Goal: Task Accomplishment & Management: Use online tool/utility

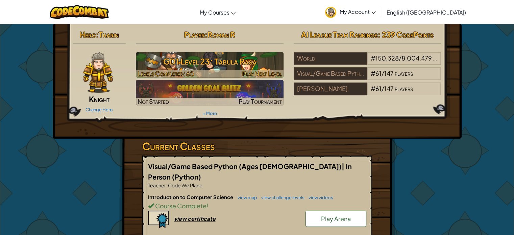
click at [188, 62] on h3 "GD1 Level 23: Tabula Rasa" at bounding box center [210, 61] width 148 height 15
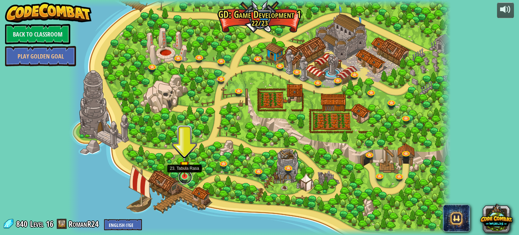
click at [188, 178] on link at bounding box center [185, 177] width 14 height 14
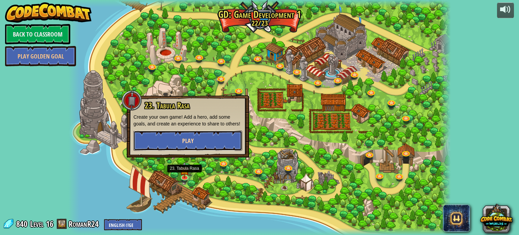
click at [192, 137] on span "Play" at bounding box center [187, 140] width 11 height 8
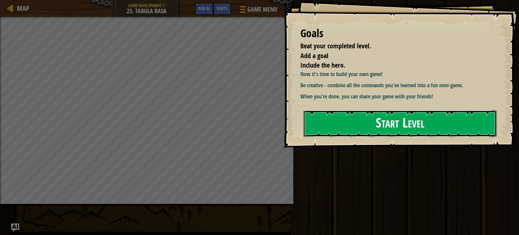
click at [463, 117] on button "Start Level" at bounding box center [399, 123] width 193 height 27
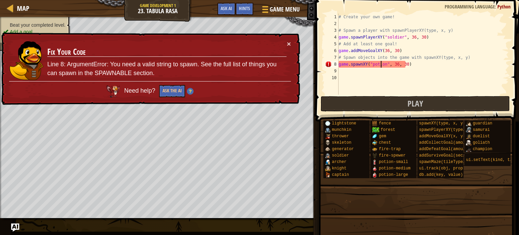
click at [381, 67] on div "# Create your own game! # Spawn a player with spawnPlayerXY(type, x, y) game . …" at bounding box center [434, 61] width 194 height 95
type textarea "game.spawnXY("potion", 36, 30)"
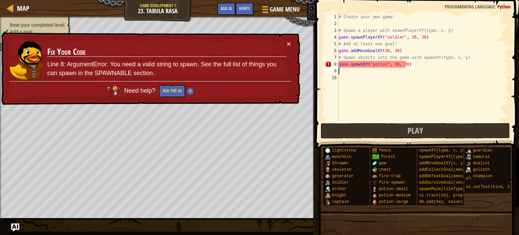
click at [382, 71] on div "# Create your own game! # Spawn a player with spawnPlayerXY(type, x, y) game . …" at bounding box center [423, 75] width 172 height 122
click at [385, 63] on div "# Create your own game! # Spawn a player with spawnPlayerXY(type, x, y) game . …" at bounding box center [423, 75] width 172 height 122
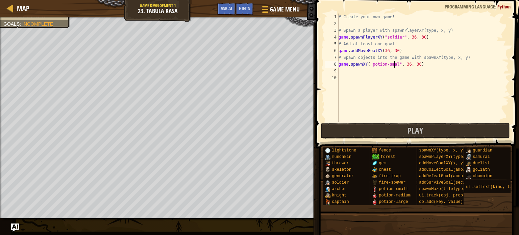
scroll to position [3, 5]
type textarea "game.spawnXY("potion-small", 36, 30)"
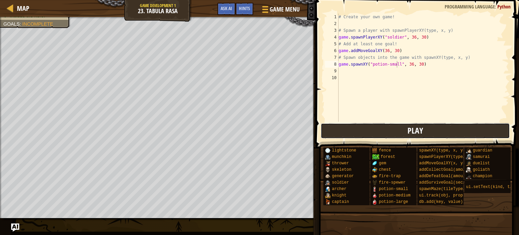
click at [363, 125] on button "Play" at bounding box center [415, 131] width 189 height 16
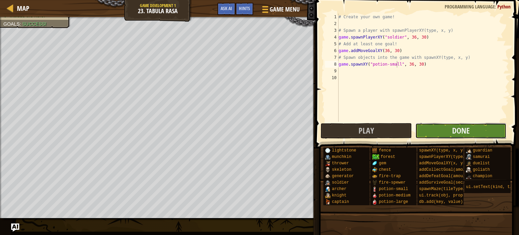
click at [455, 123] on button "Done" at bounding box center [460, 131] width 91 height 16
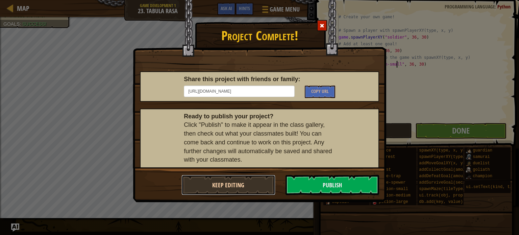
click at [250, 187] on button "Keep Editing" at bounding box center [228, 185] width 94 height 20
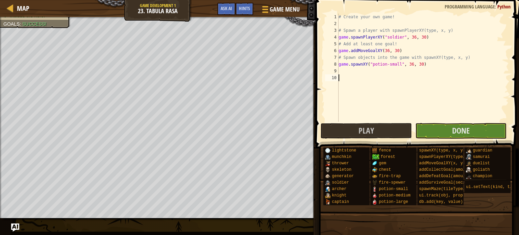
drag, startPoint x: 429, startPoint y: 127, endPoint x: 476, endPoint y: 104, distance: 52.1
click at [476, 104] on div "# Create your own game! # Spawn a player with spawnPlayerXY(type, x, y) game . …" at bounding box center [423, 75] width 172 height 122
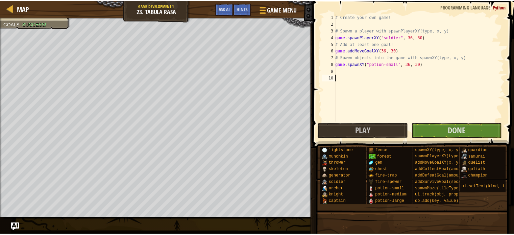
scroll to position [3, 0]
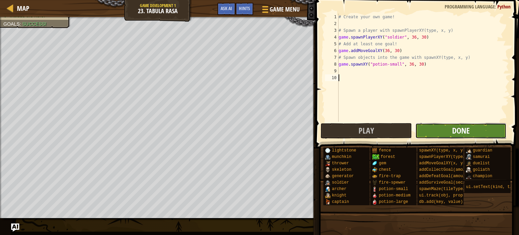
click at [465, 125] on span "Done" at bounding box center [461, 130] width 18 height 11
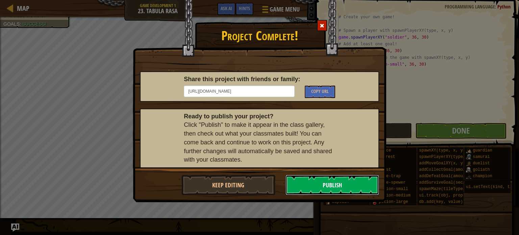
click at [330, 179] on button "Publish" at bounding box center [332, 185] width 94 height 20
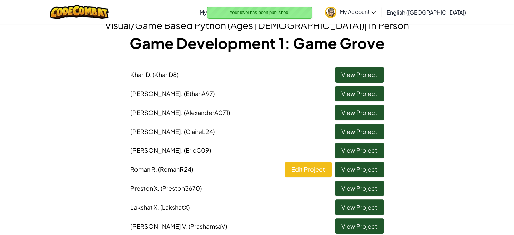
scroll to position [31, 0]
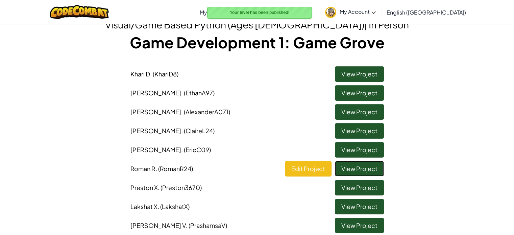
click at [354, 168] on link "View Project" at bounding box center [359, 169] width 49 height 16
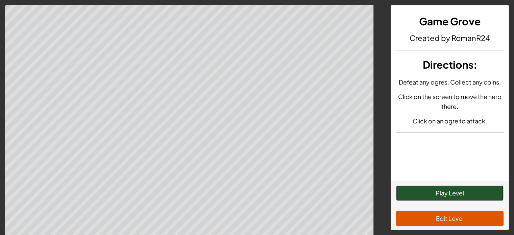
click at [432, 193] on button "Play Level" at bounding box center [449, 193] width 107 height 16
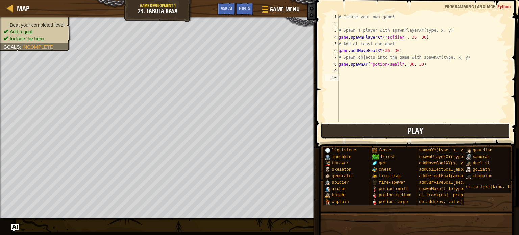
click at [418, 124] on button "Play" at bounding box center [415, 131] width 189 height 16
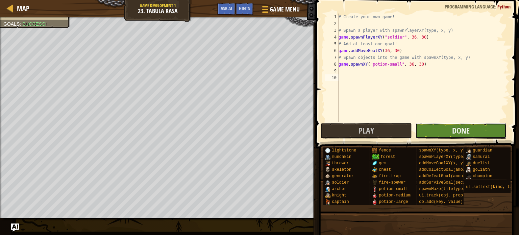
click at [435, 133] on button "Done" at bounding box center [460, 131] width 91 height 16
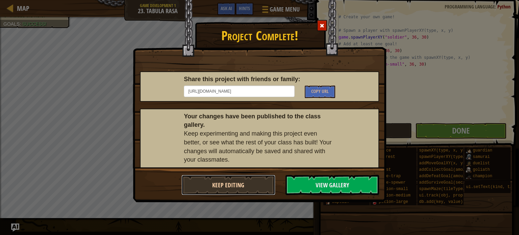
click at [256, 182] on button "Keep Editing" at bounding box center [228, 185] width 94 height 20
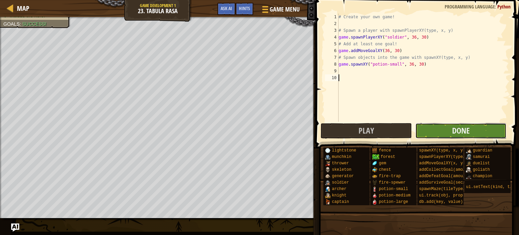
click at [440, 133] on button "Done" at bounding box center [460, 131] width 91 height 16
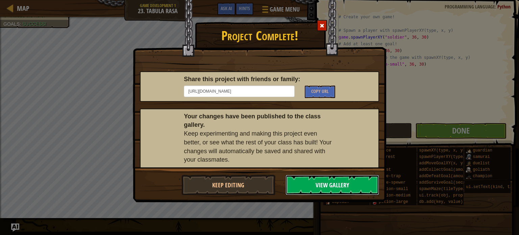
click at [351, 182] on button "View Gallery" at bounding box center [332, 185] width 94 height 20
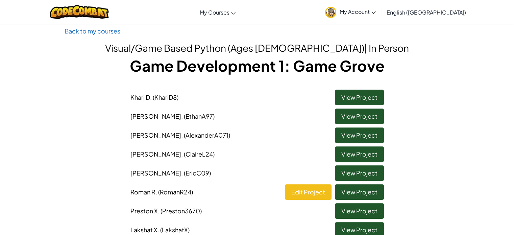
scroll to position [7, 0]
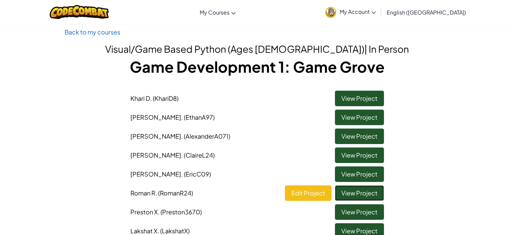
click at [363, 185] on link "View Project" at bounding box center [359, 193] width 49 height 16
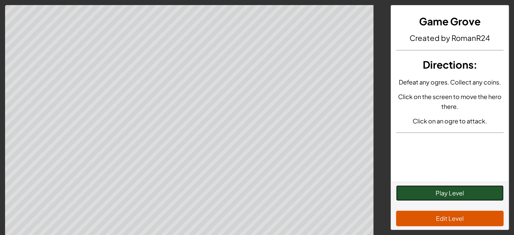
click at [447, 193] on button "Play Level" at bounding box center [449, 193] width 107 height 16
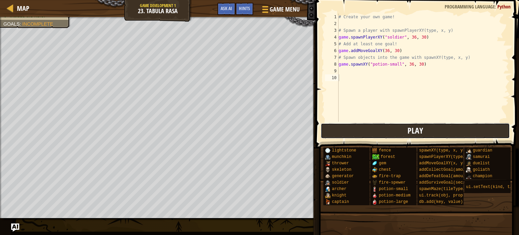
click at [357, 123] on button "Play" at bounding box center [415, 131] width 189 height 16
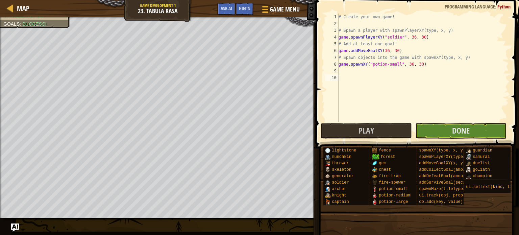
click at [13, 13] on div "Map Game Development 1 23. Tabula Rasa Game Menu Done Hints Ask AI" at bounding box center [157, 8] width 315 height 17
drag, startPoint x: 97, startPoint y: 16, endPoint x: 84, endPoint y: 2, distance: 18.2
click at [97, 16] on div "Map Game Development 1 23. Tabula Rasa Game Menu Done Hints Ask AI" at bounding box center [157, 8] width 315 height 17
click at [6, 12] on div at bounding box center [10, 8] width 8 height 8
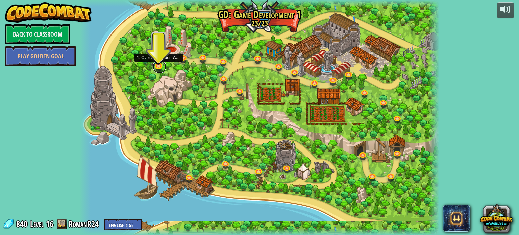
click at [157, 67] on link at bounding box center [160, 67] width 14 height 14
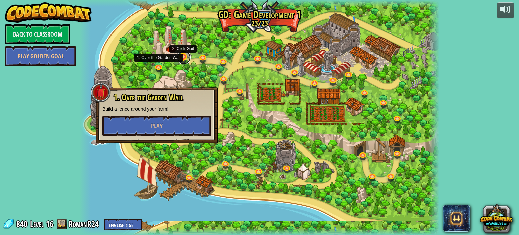
click at [188, 56] on link at bounding box center [184, 58] width 14 height 14
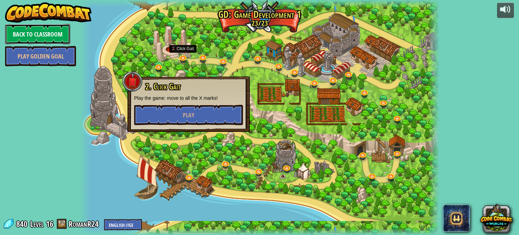
click at [63, 31] on link "Back to Classroom" at bounding box center [37, 34] width 65 height 20
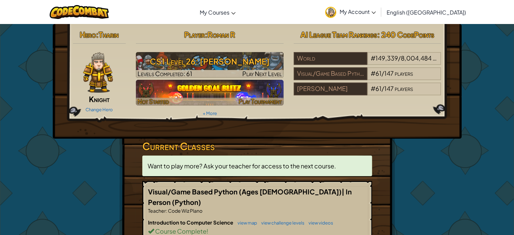
click at [231, 98] on div at bounding box center [210, 102] width 148 height 8
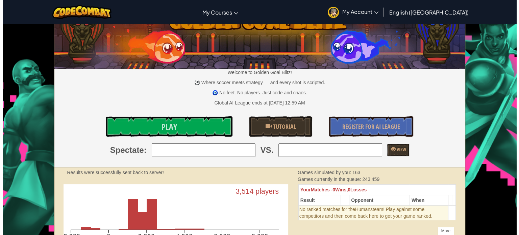
scroll to position [24, 0]
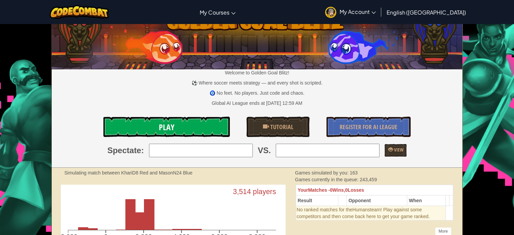
click at [200, 122] on link "Play" at bounding box center [166, 127] width 126 height 20
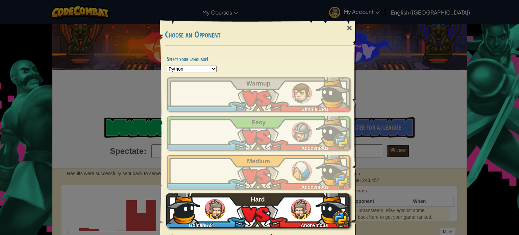
click at [295, 218] on img at bounding box center [301, 209] width 20 height 20
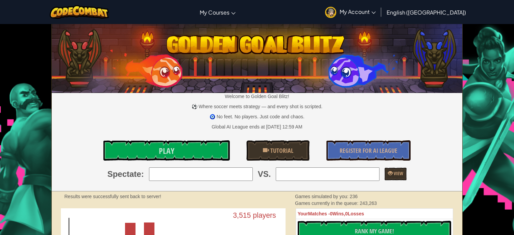
scroll to position [24, 0]
